Goal: Information Seeking & Learning: Learn about a topic

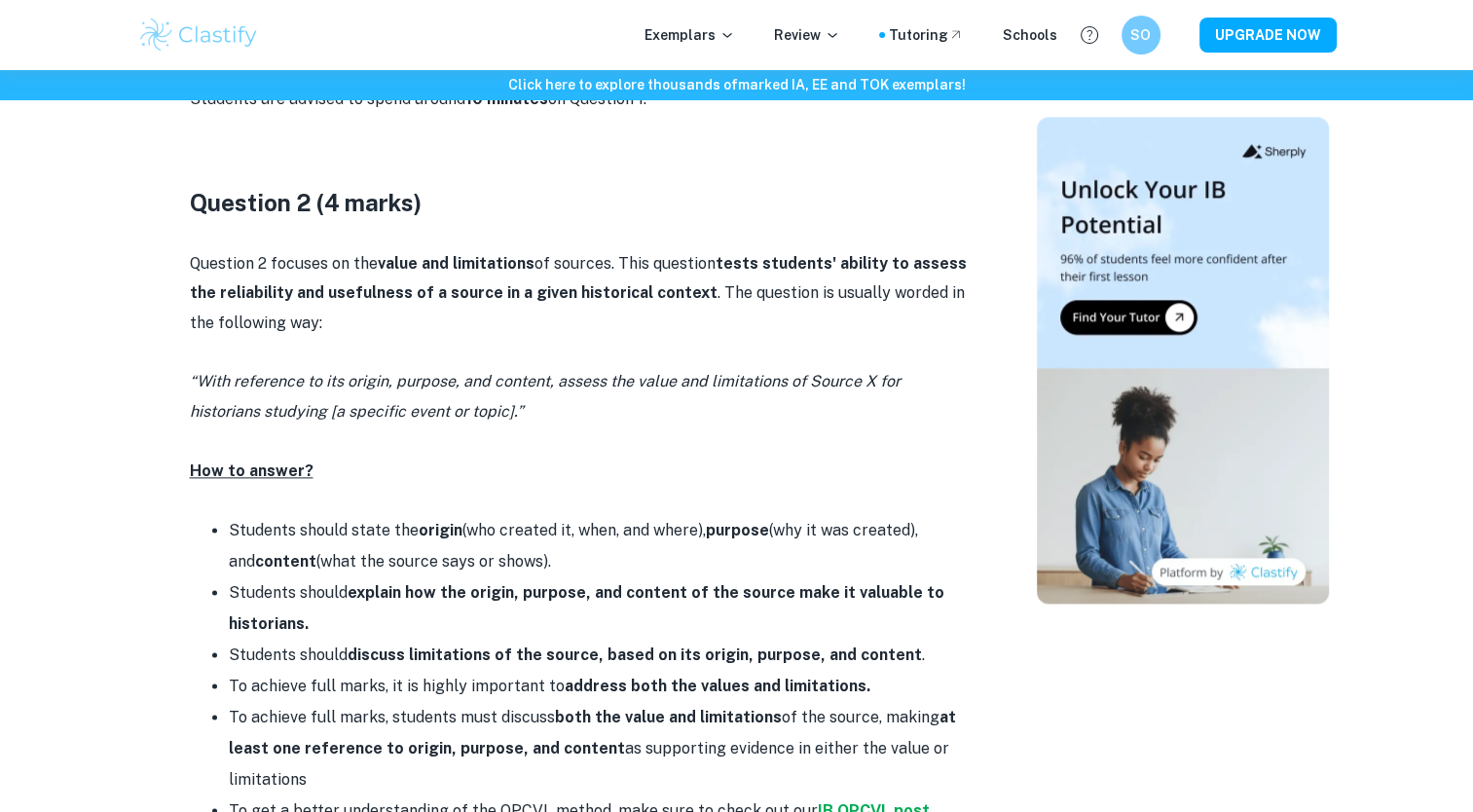
scroll to position [2305, 0]
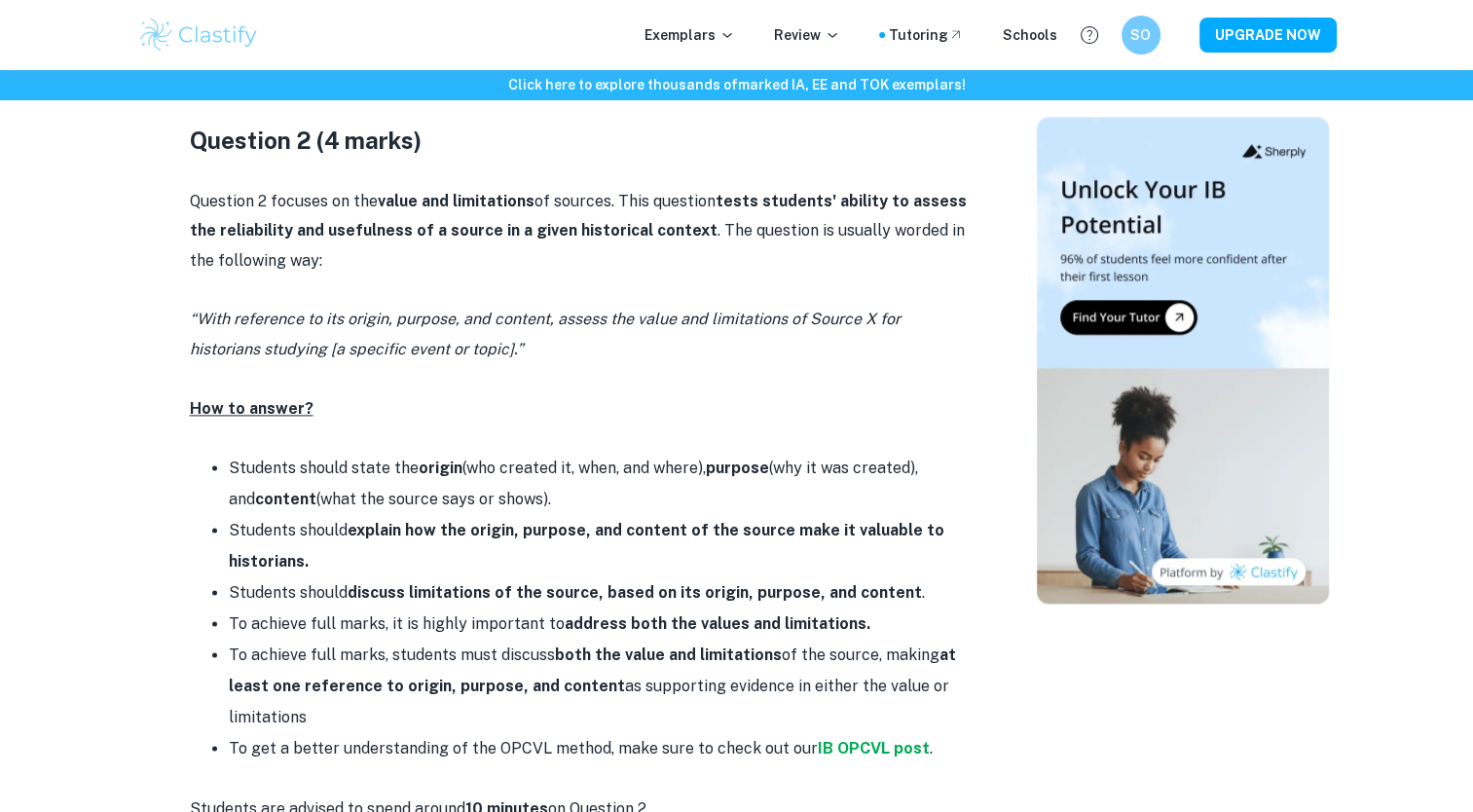
scroll to position [2391, 0]
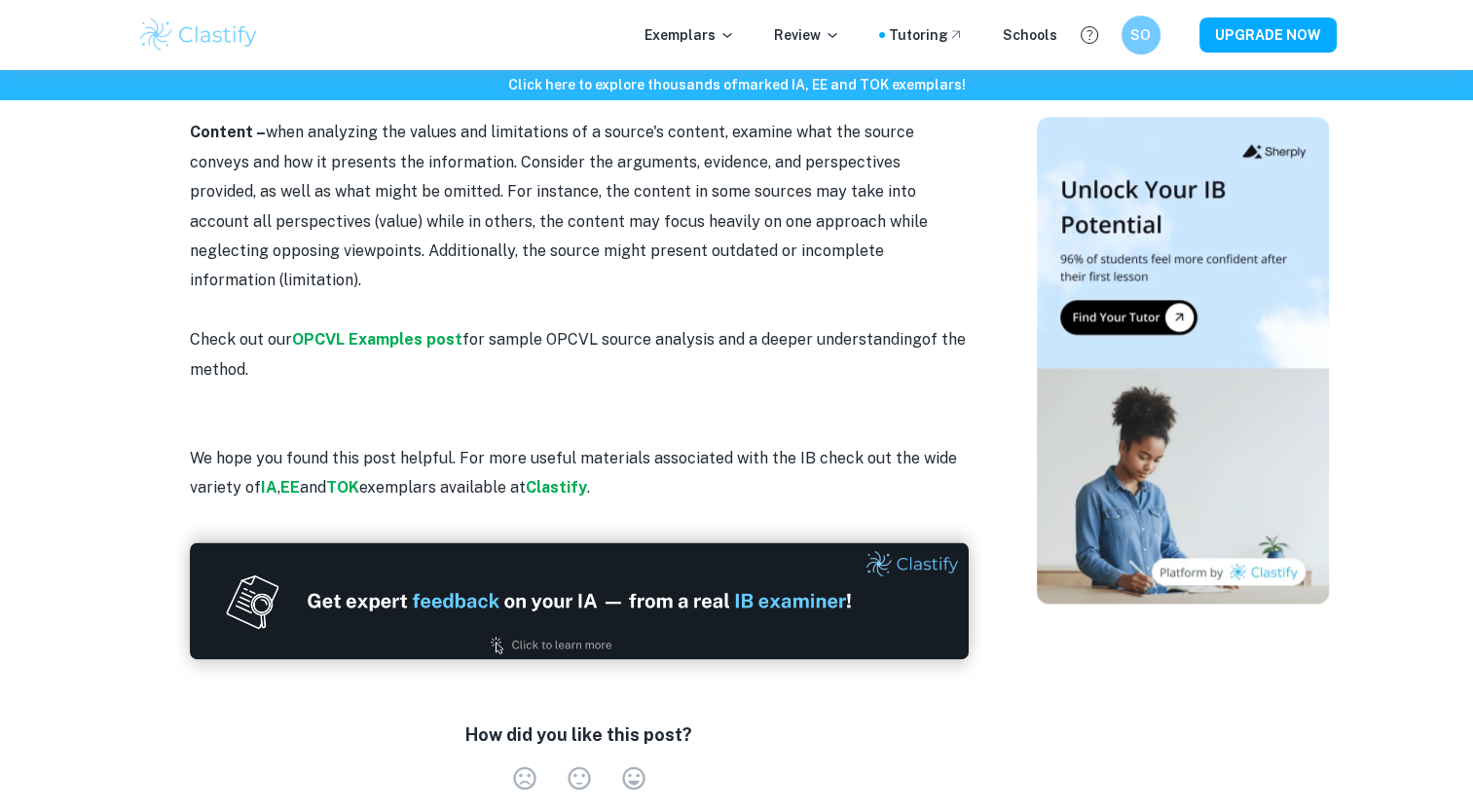
scroll to position [2288, 0]
